Goal: Navigation & Orientation: Go to known website

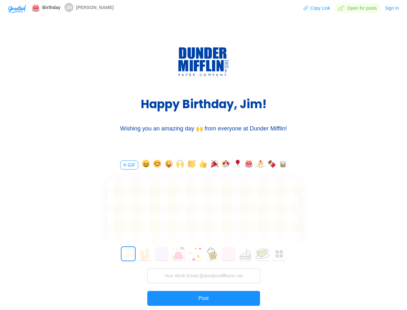
click at [204, 155] on div "GIF 0 1 2 3 4 5 6 7 8 9 10 11 12 13 14 15 16 17 18 19 20 21 22 23 24 25 26 27 2…" at bounding box center [204, 244] width 194 height 185
click at [17, 8] on img "button" at bounding box center [17, 9] width 18 height 9
click at [318, 8] on button "Copy Link" at bounding box center [317, 8] width 27 height 10
click at [393, 8] on button "Sign In" at bounding box center [392, 8] width 15 height 10
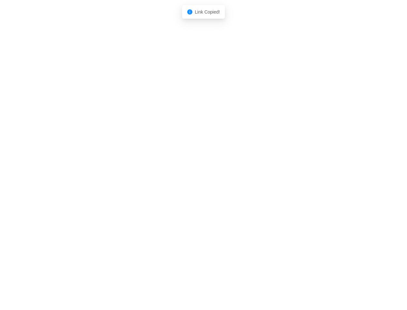
click at [129, 165] on body "Shadow: (click to exit) Link Copied!" at bounding box center [203, 155] width 407 height 310
click at [145, 165] on body "Shadow: (click to exit) Link Copied!" at bounding box center [203, 155] width 407 height 310
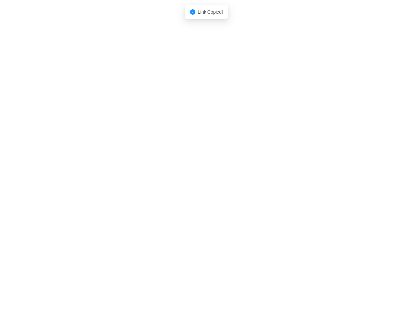
click at [156, 165] on body "Shadow: (click to exit) Link Copied!" at bounding box center [206, 155] width 413 height 310
click at [168, 165] on body "Shadow: (click to exit) Link Copied!" at bounding box center [206, 155] width 413 height 310
click at [179, 165] on body "Shadow: (click to exit) Link Copied!" at bounding box center [206, 155] width 413 height 310
click at [191, 165] on body "Shadow: (click to exit) Link Copied!" at bounding box center [206, 155] width 413 height 310
